Goal: Information Seeking & Learning: Learn about a topic

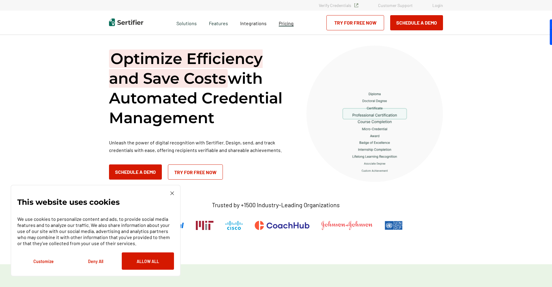
click at [279, 22] on span "Pricing" at bounding box center [286, 23] width 15 height 6
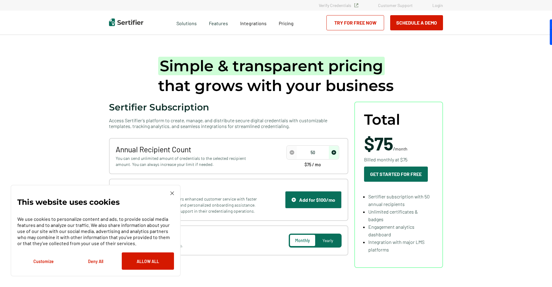
click at [170, 191] on div "This website uses cookies We use cookies to personalize content and ads, to pro…" at bounding box center [96, 231] width 170 height 92
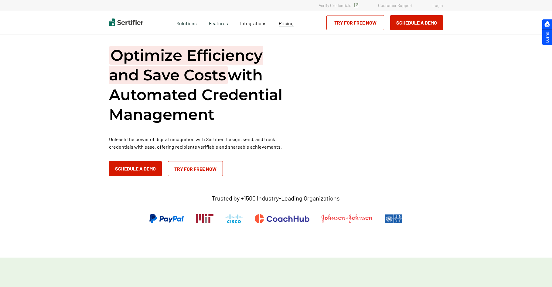
click at [286, 21] on span "Pricing" at bounding box center [286, 23] width 15 height 6
